Goal: Book appointment/travel/reservation

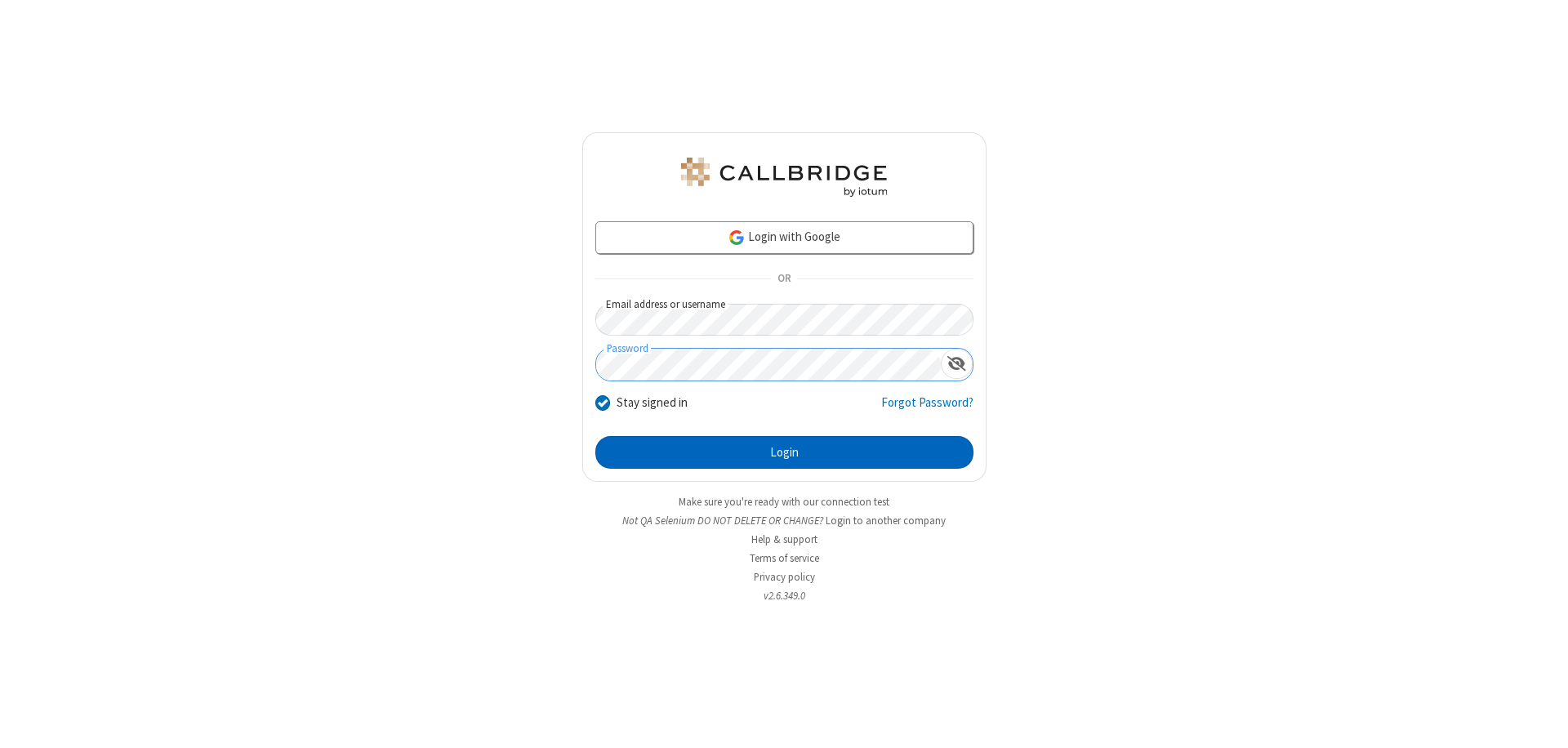
click at [784, 452] on button "Login" at bounding box center [784, 452] width 378 height 33
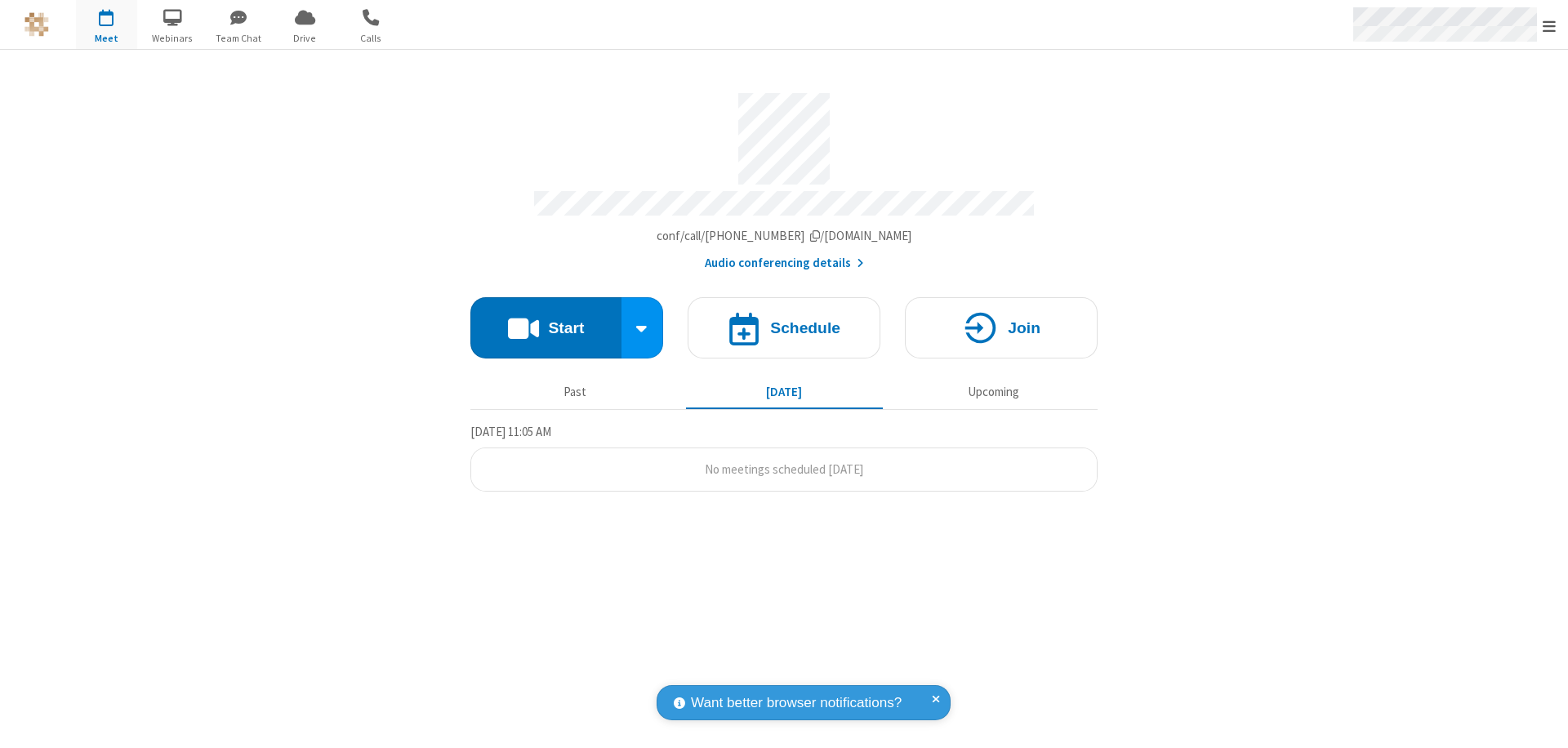
click at [1550, 25] on span "Open menu" at bounding box center [1550, 25] width 13 height 16
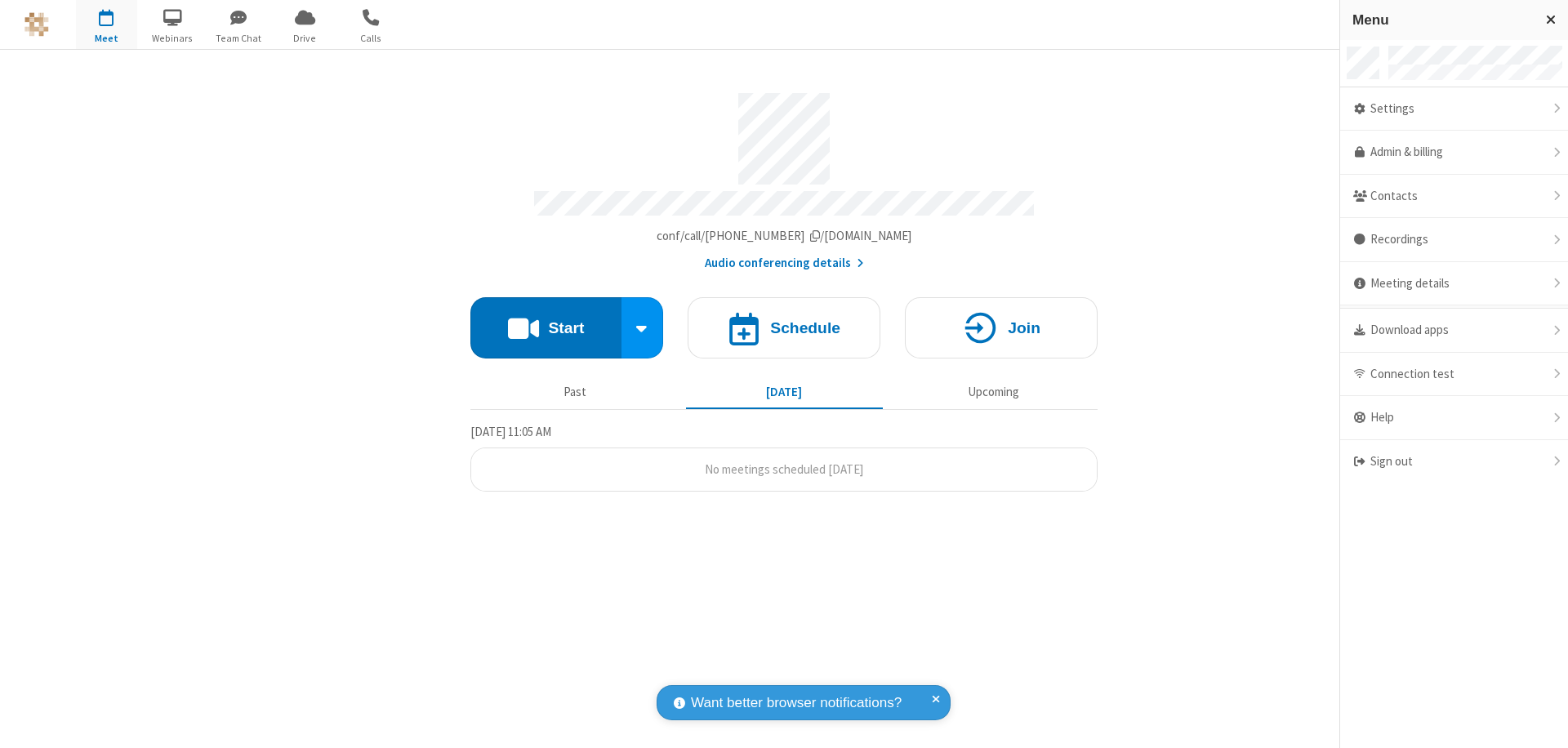
click at [106, 24] on span "button" at bounding box center [106, 17] width 61 height 28
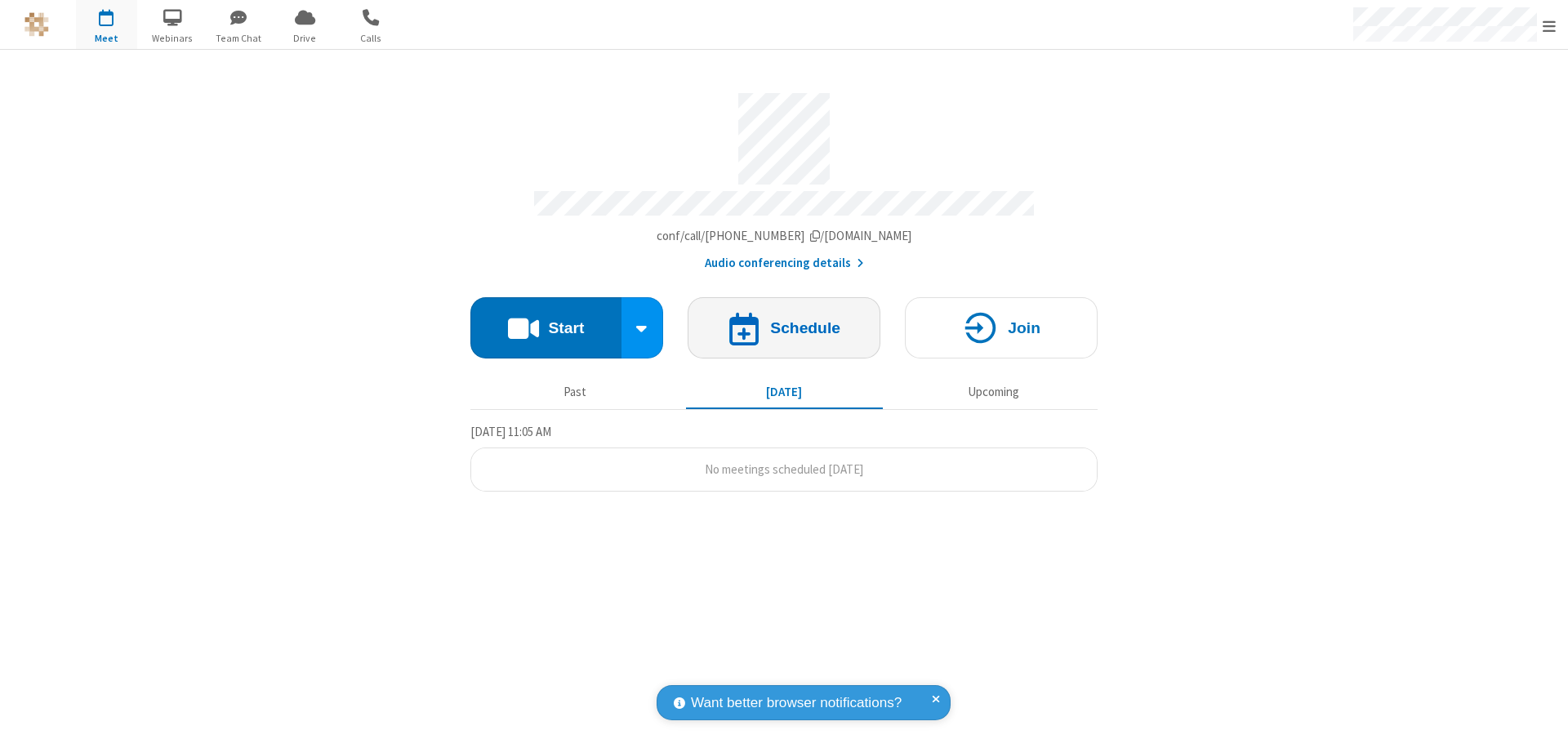
click at [784, 320] on h4 "Schedule" at bounding box center [805, 328] width 71 height 15
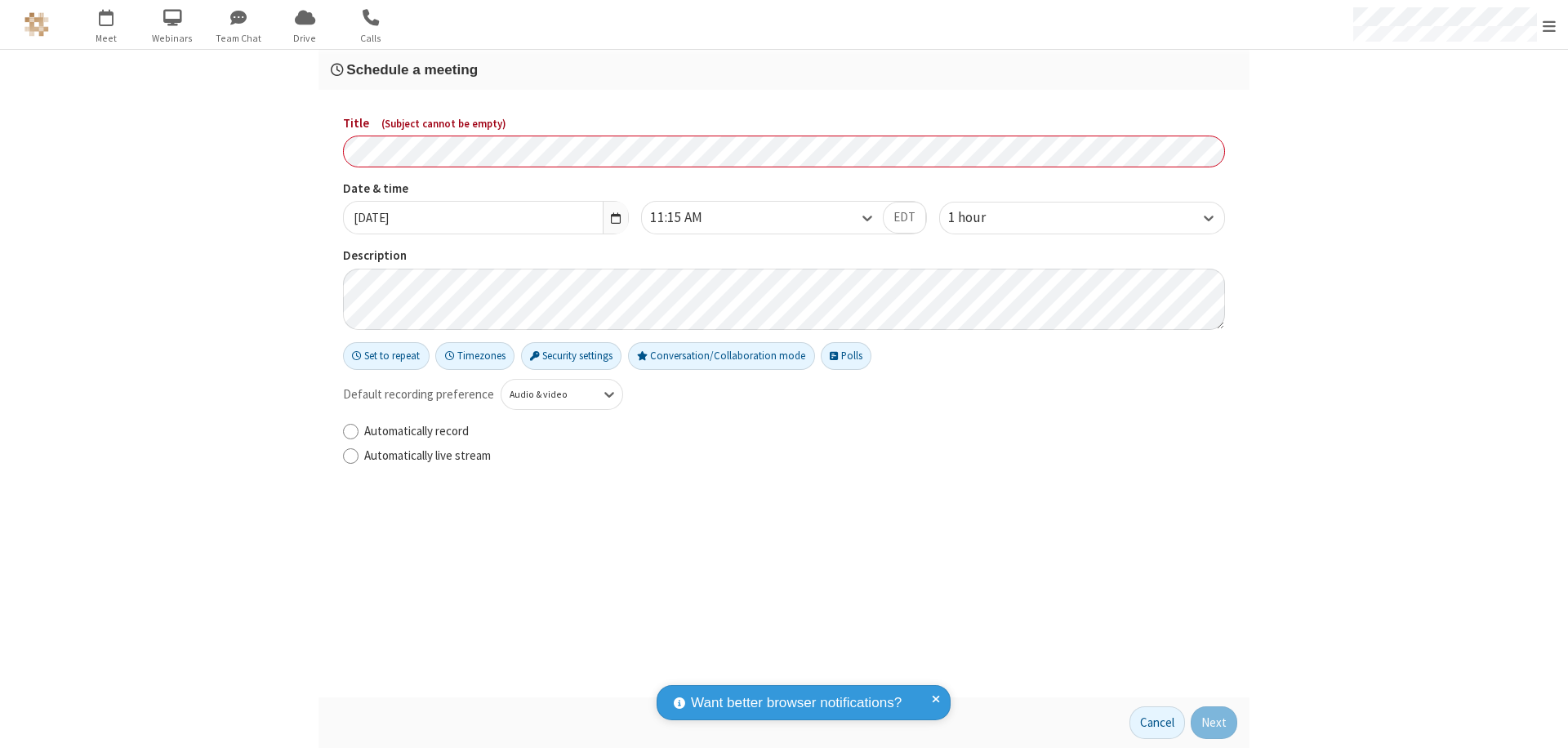
click at [784, 70] on h3 "Schedule a meeting" at bounding box center [784, 70] width 906 height 15
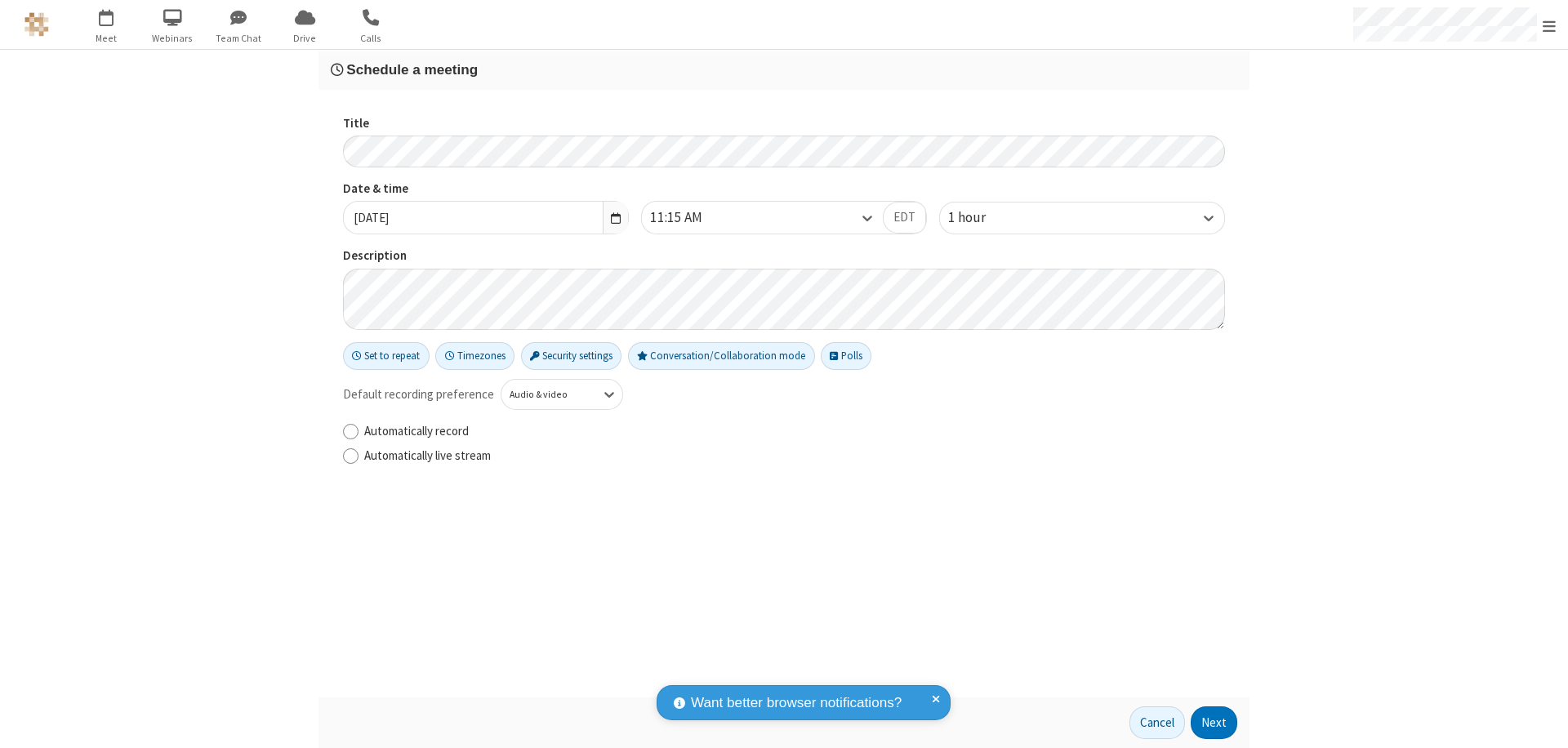
click at [1215, 723] on button "Next" at bounding box center [1213, 722] width 46 height 33
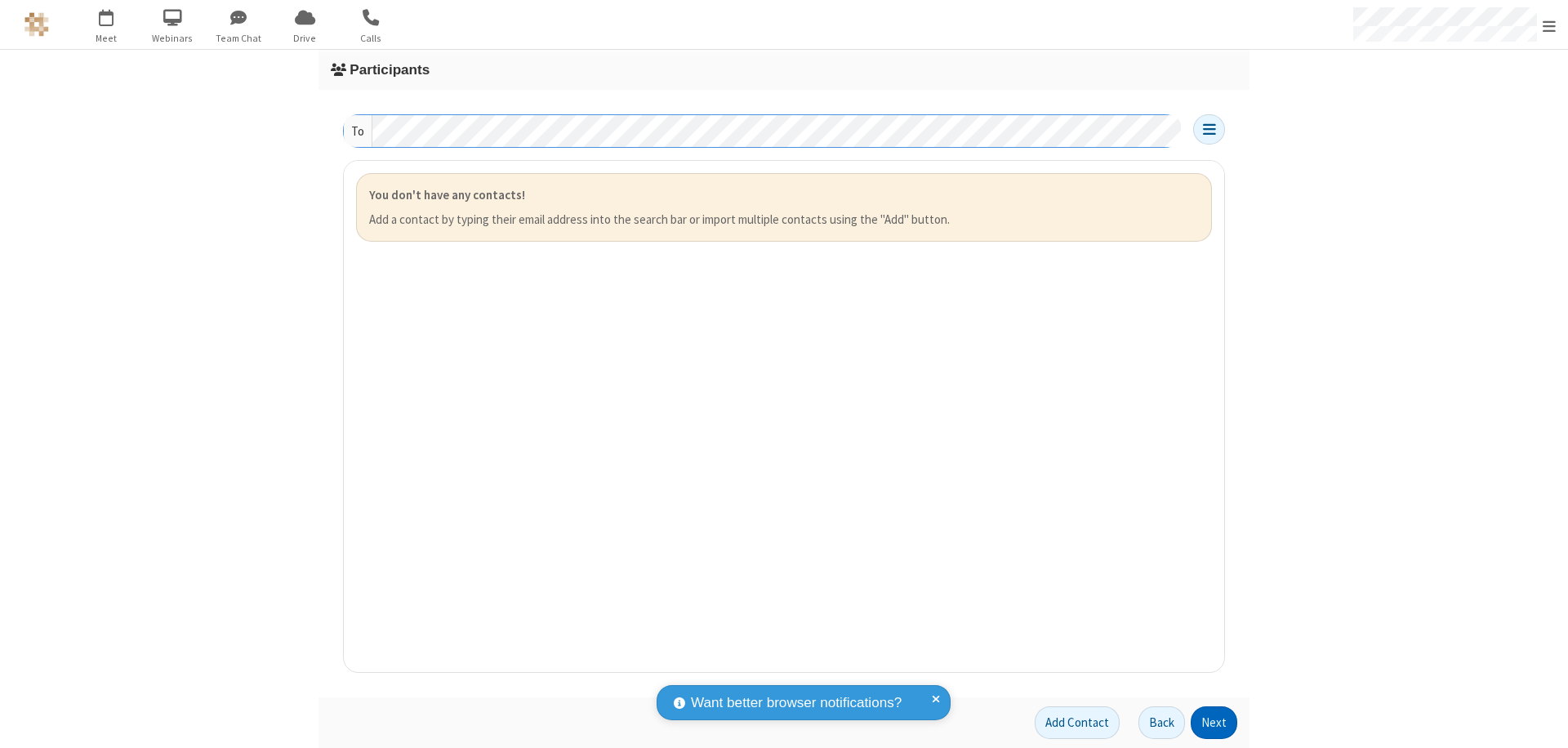
click at [1215, 723] on button "Next" at bounding box center [1213, 722] width 46 height 33
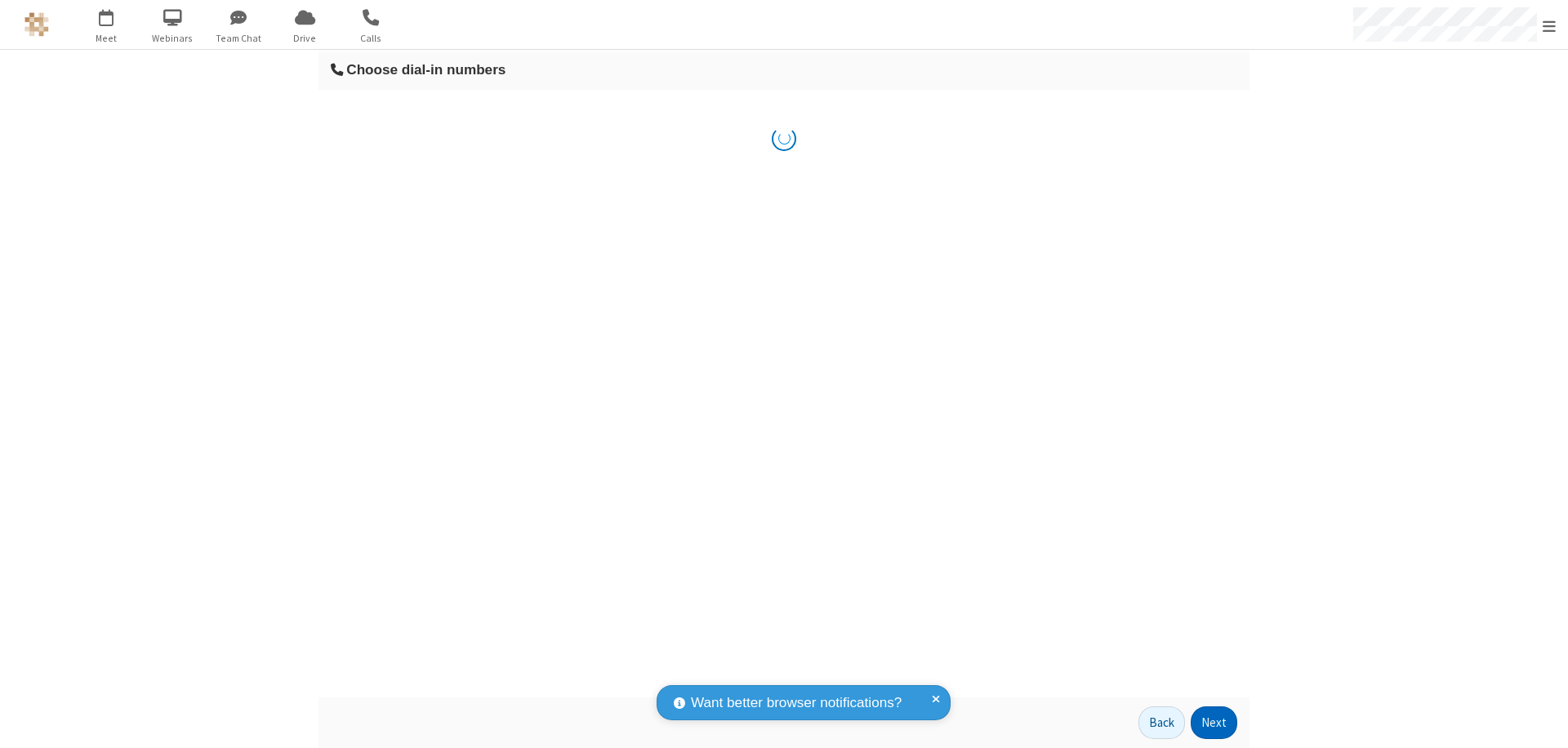
click at [1215, 723] on button "Next" at bounding box center [1213, 722] width 46 height 33
